Goal: Information Seeking & Learning: Compare options

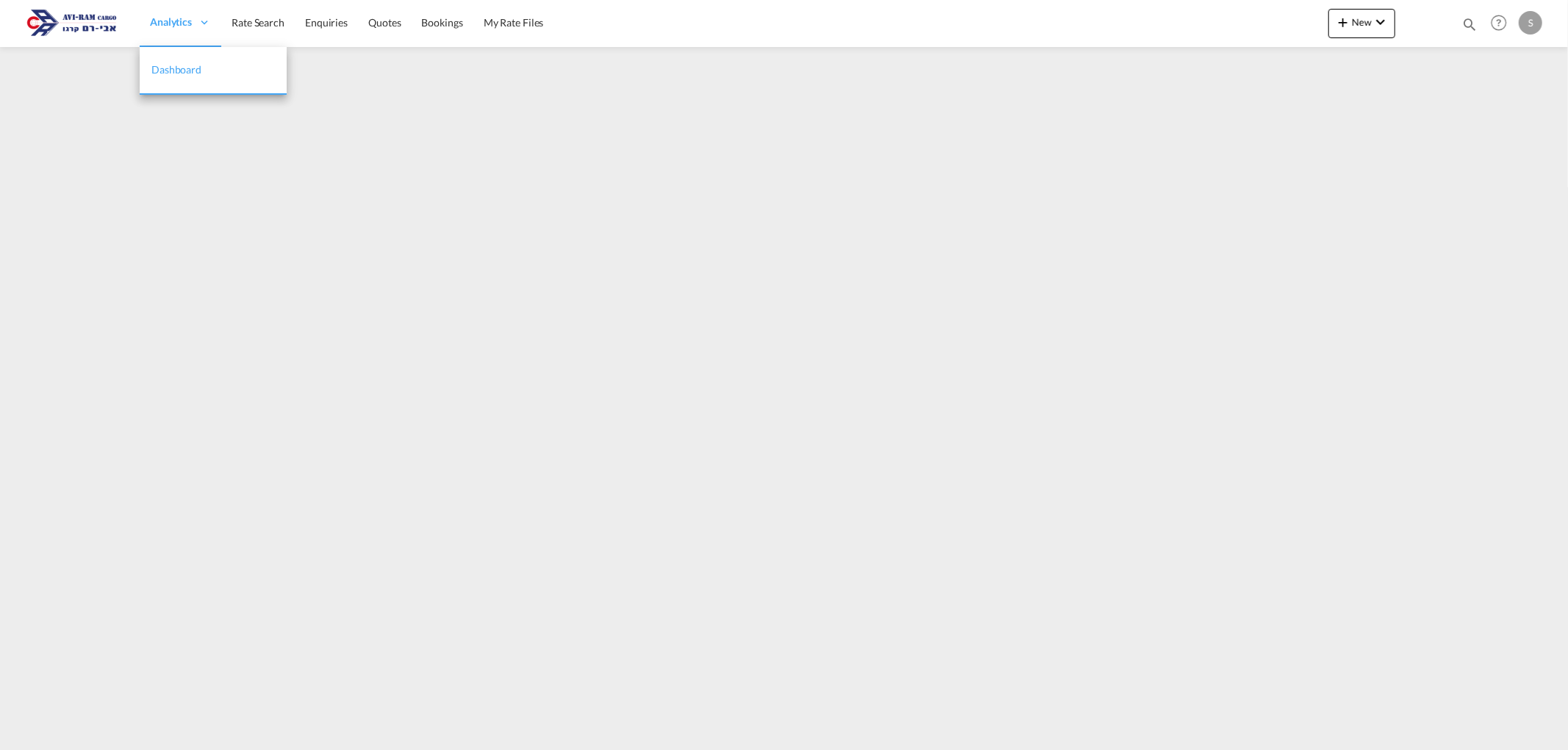
click at [158, 22] on span "Analytics" at bounding box center [170, 22] width 42 height 15
click at [269, 19] on span "Rate Search" at bounding box center [258, 23] width 53 height 13
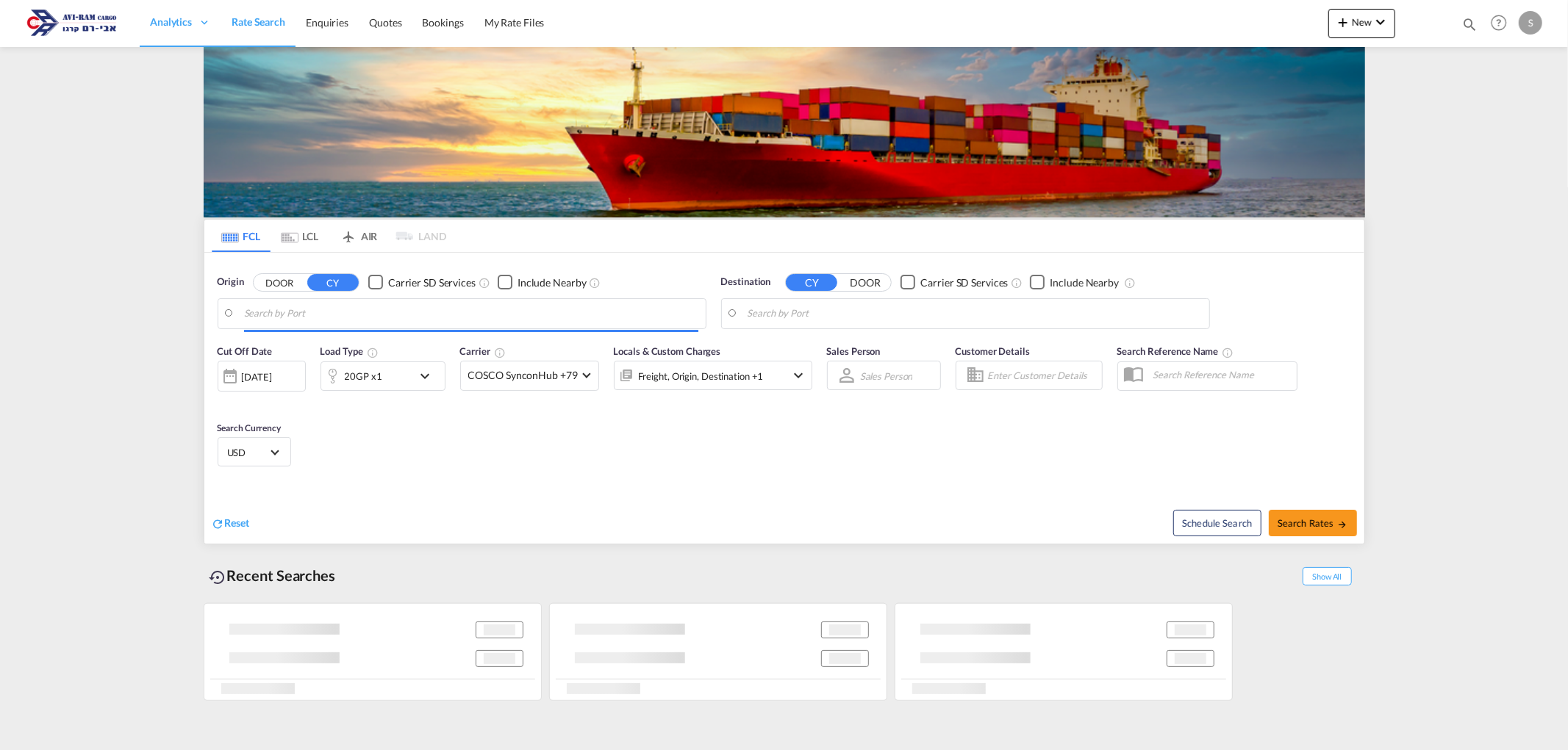
type input "[GEOGRAPHIC_DATA], ITRAN"
type input "Ashdod, ILASH"
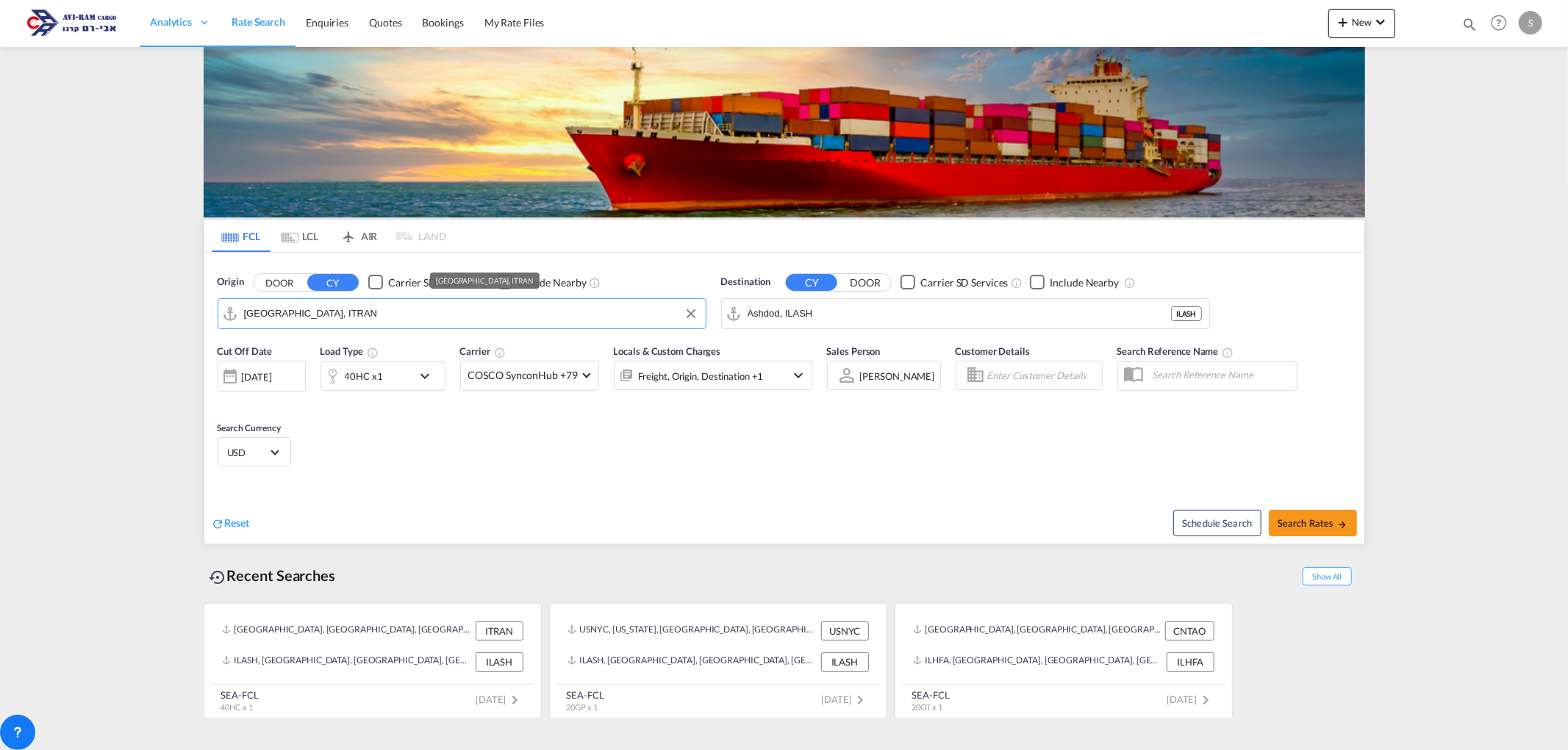
click at [350, 322] on input "[GEOGRAPHIC_DATA], ITRAN" at bounding box center [471, 314] width 454 height 22
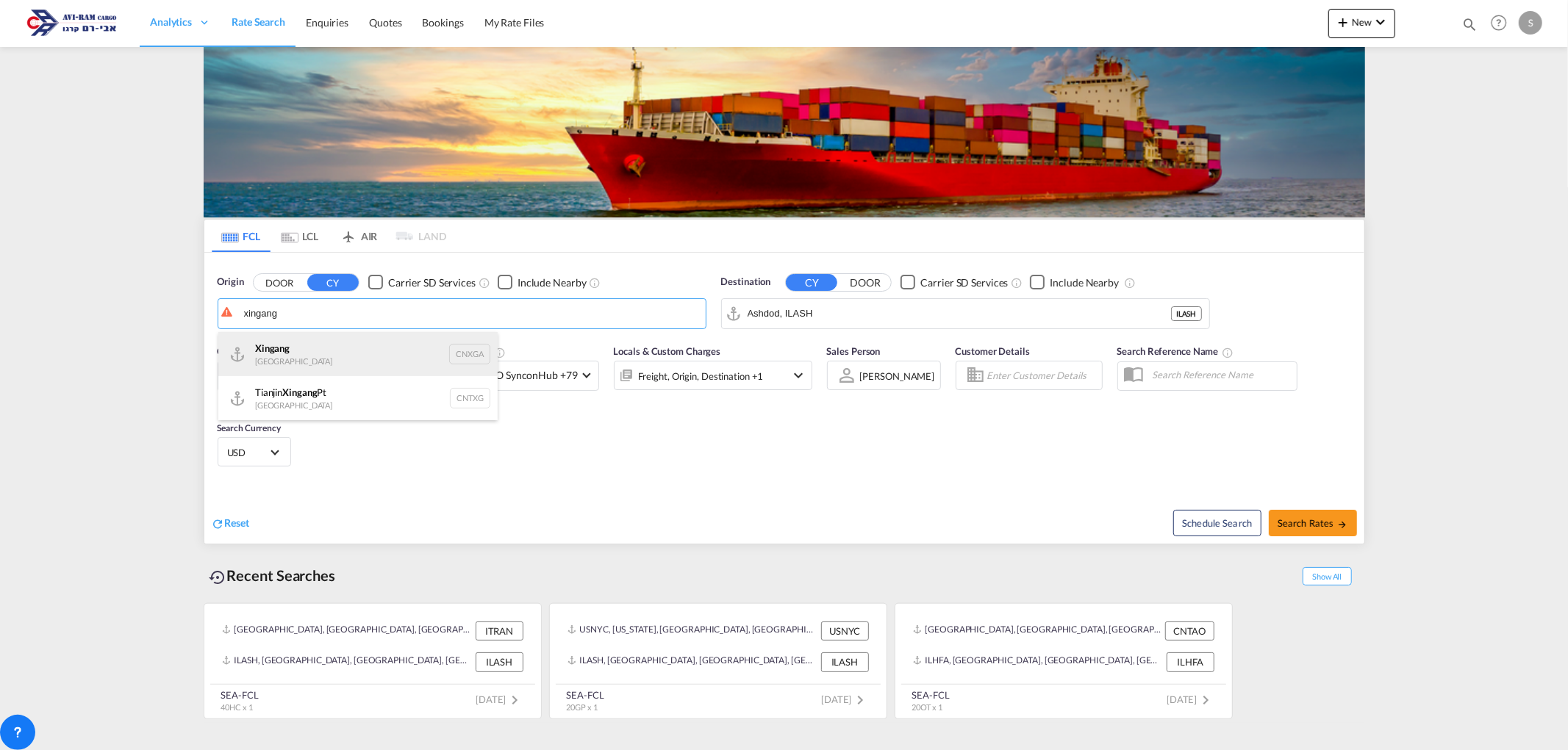
click at [345, 355] on div "Xingang [GEOGRAPHIC_DATA] CNXGA" at bounding box center [358, 355] width 279 height 44
type input "Xingang, CNXGA"
click at [391, 377] on div "40HC x1" at bounding box center [367, 376] width 91 height 29
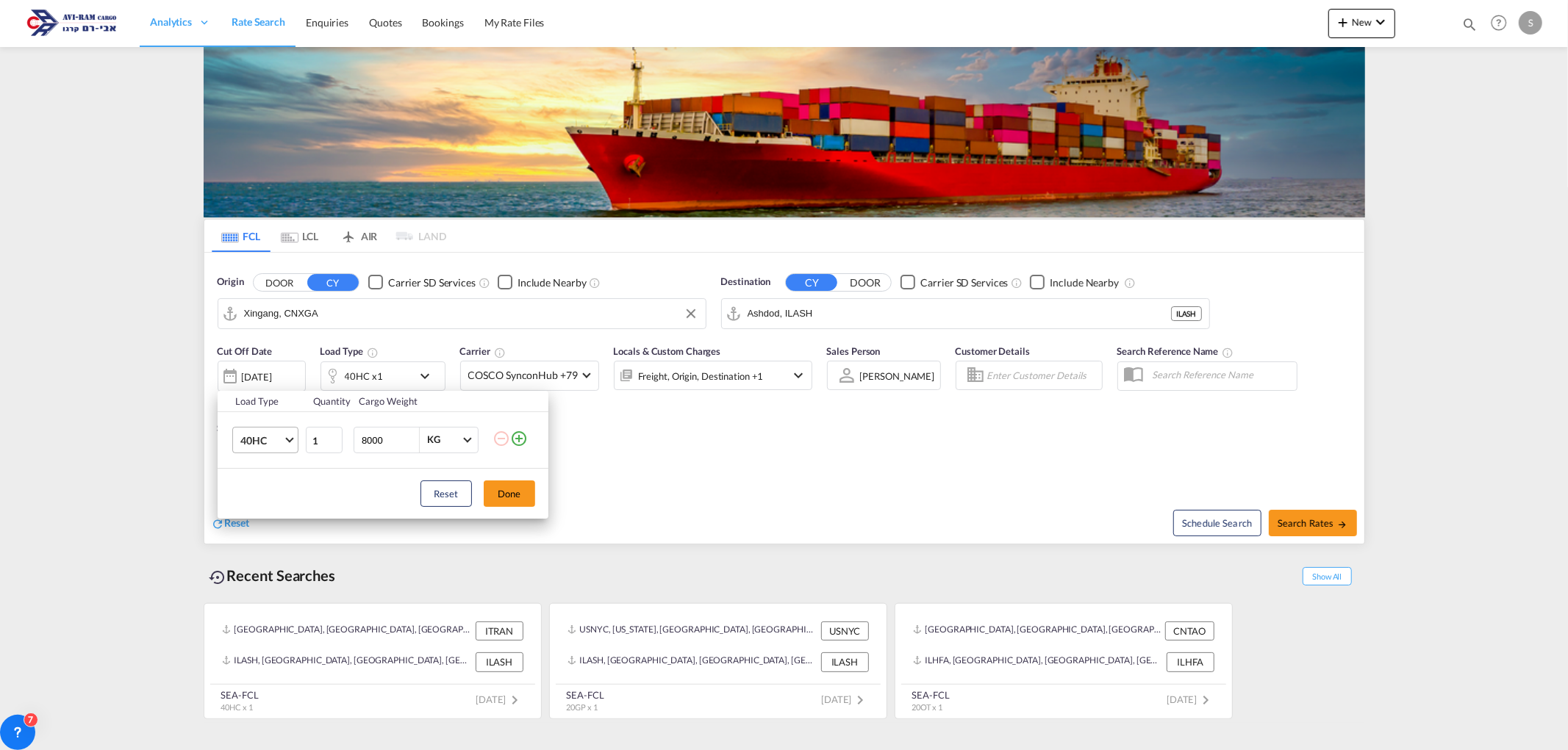
click at [270, 442] on span "40HC" at bounding box center [262, 440] width 43 height 15
click at [252, 368] on div "20GP" at bounding box center [252, 370] width 26 height 15
drag, startPoint x: 517, startPoint y: 488, endPoint x: 532, endPoint y: 488, distance: 15.0
click at [518, 488] on button "Done" at bounding box center [509, 494] width 51 height 27
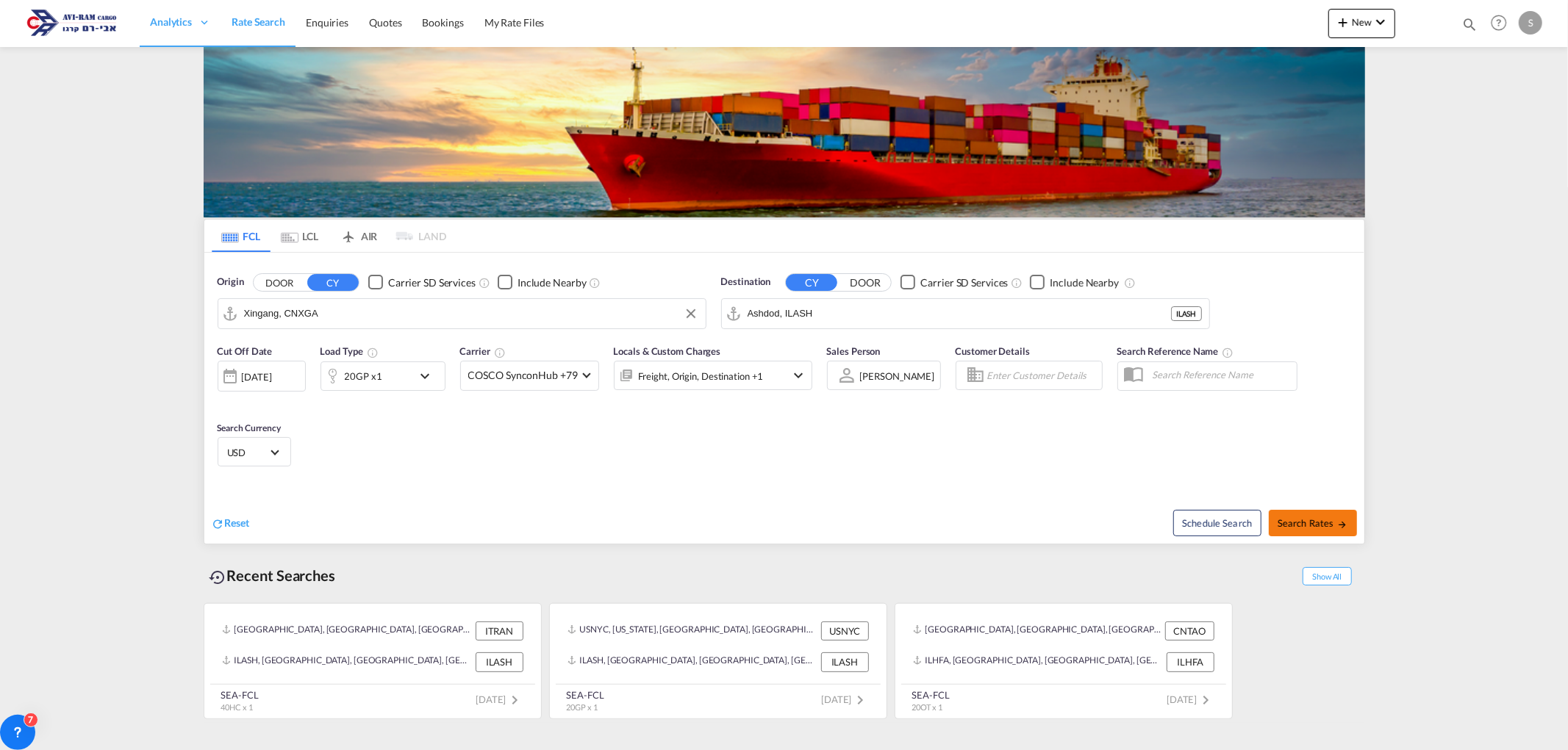
click at [1306, 525] on span "Search Rates" at bounding box center [1313, 523] width 71 height 12
type input "CNXGA to ILASH / [DATE]"
